Goal: Find specific page/section: Find specific page/section

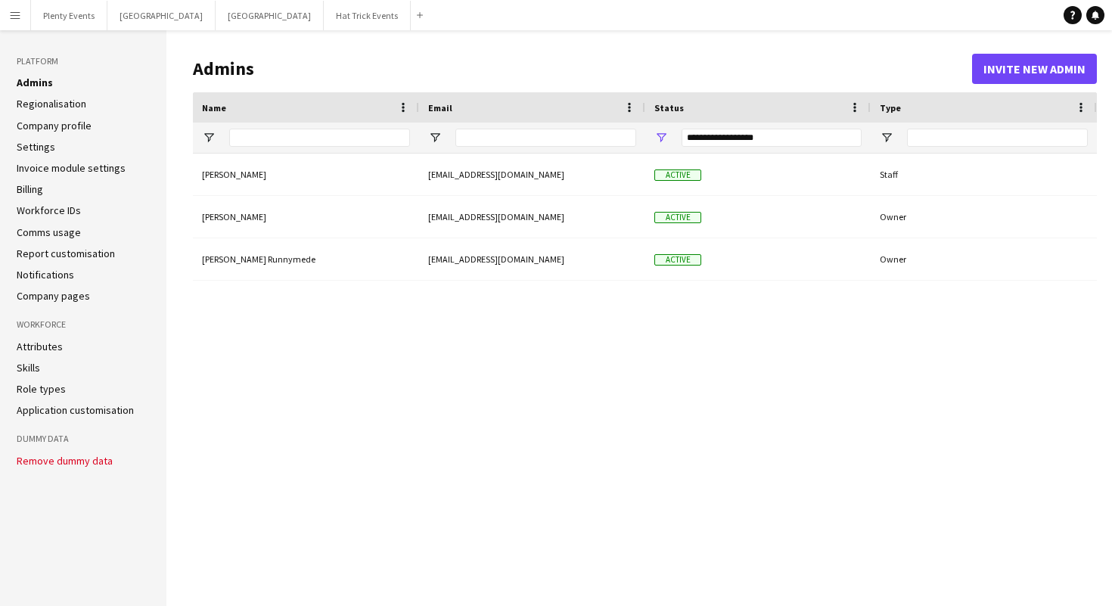
click at [54, 127] on link "Company profile" at bounding box center [54, 126] width 75 height 14
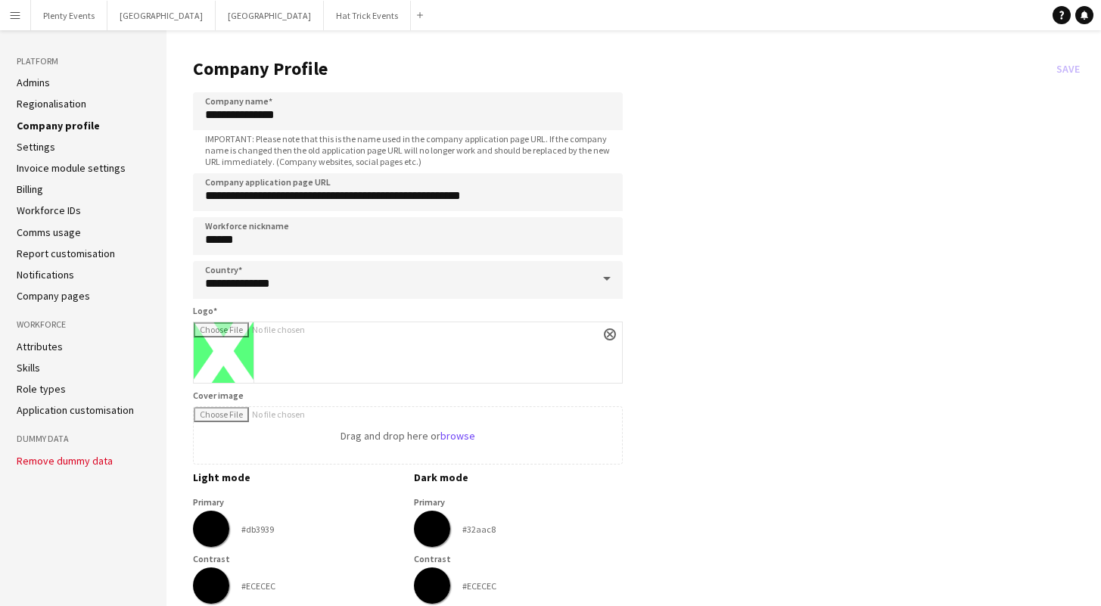
click at [58, 295] on link "Company pages" at bounding box center [53, 296] width 73 height 14
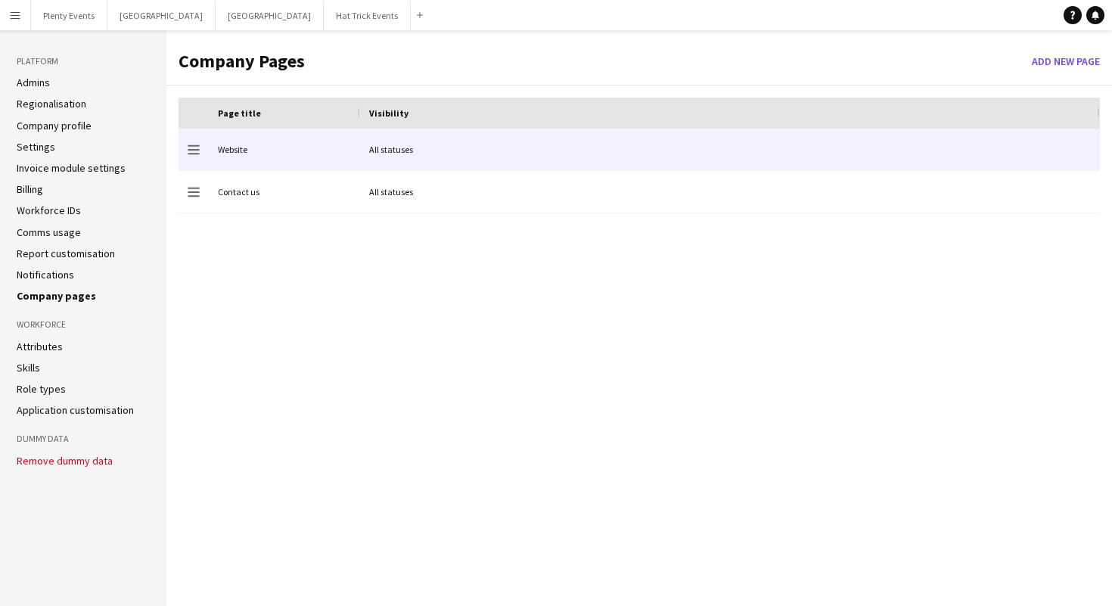
click at [300, 151] on div "Website" at bounding box center [284, 150] width 151 height 42
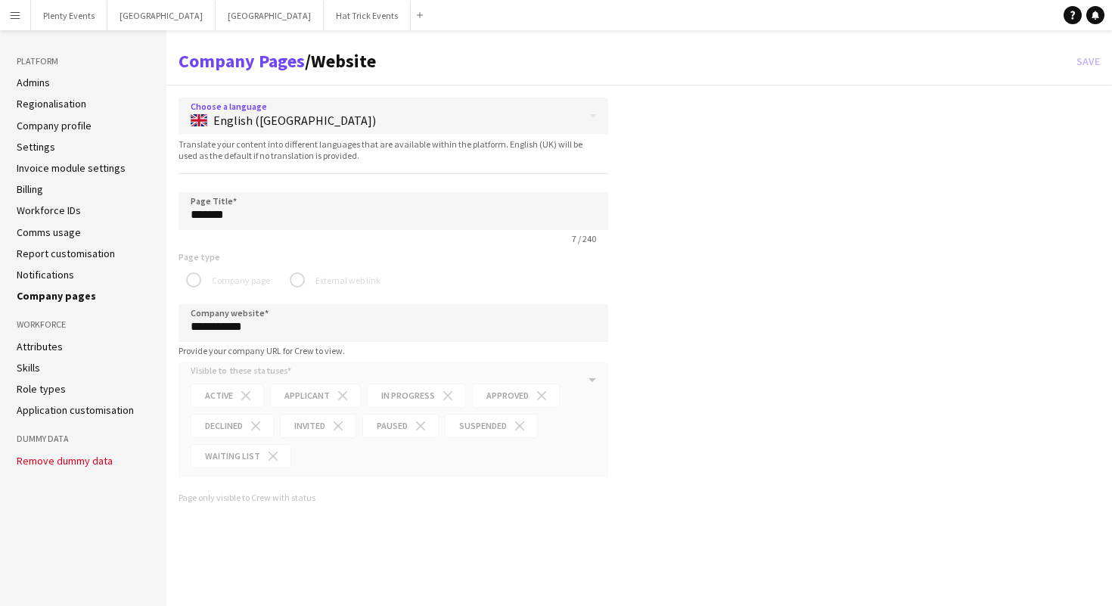
click at [588, 115] on icon at bounding box center [593, 116] width 18 height 30
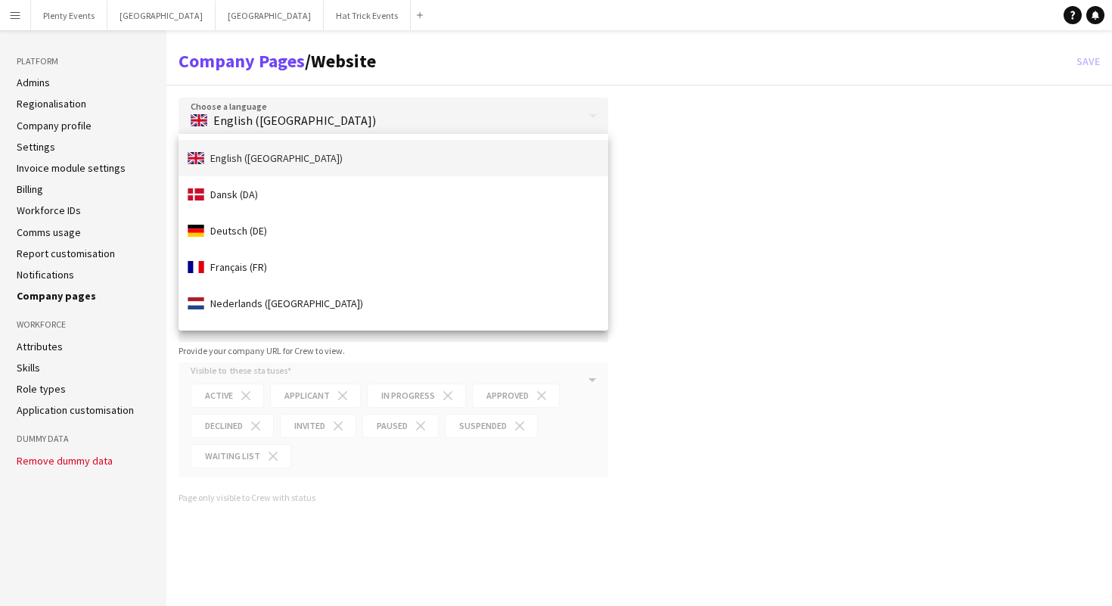
click at [678, 143] on div at bounding box center [556, 303] width 1112 height 606
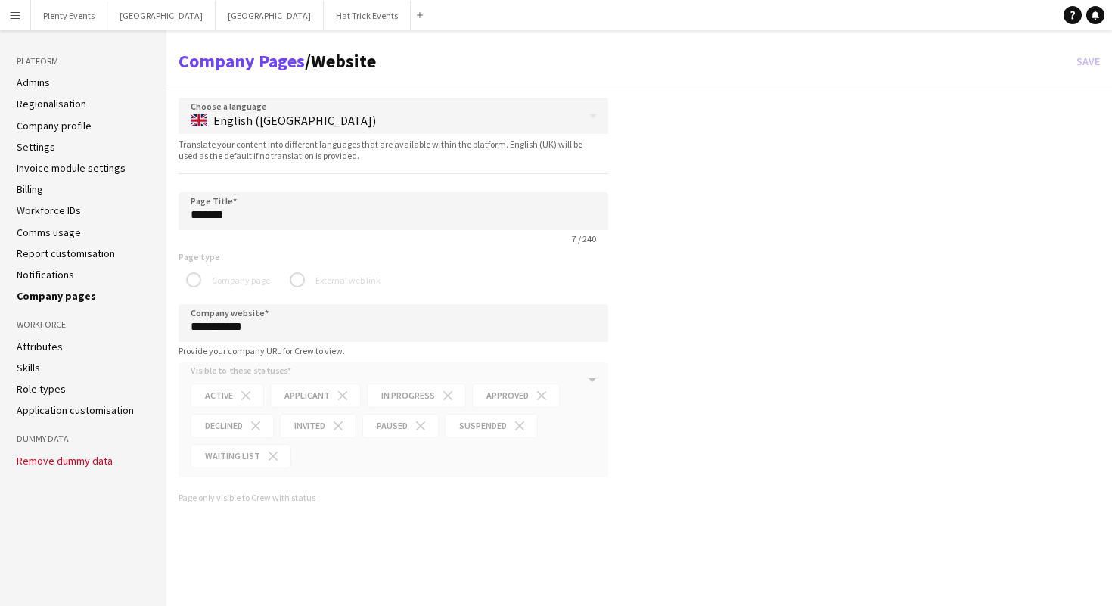
click at [55, 124] on link "Company profile" at bounding box center [54, 126] width 75 height 14
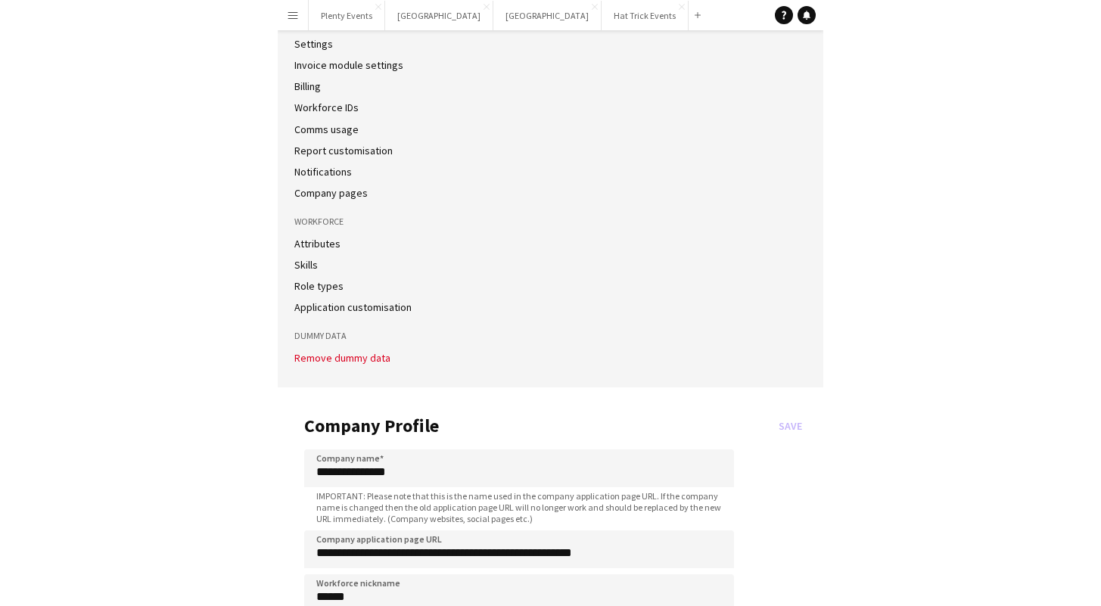
scroll to position [61, 0]
